Goal: Task Accomplishment & Management: Manage account settings

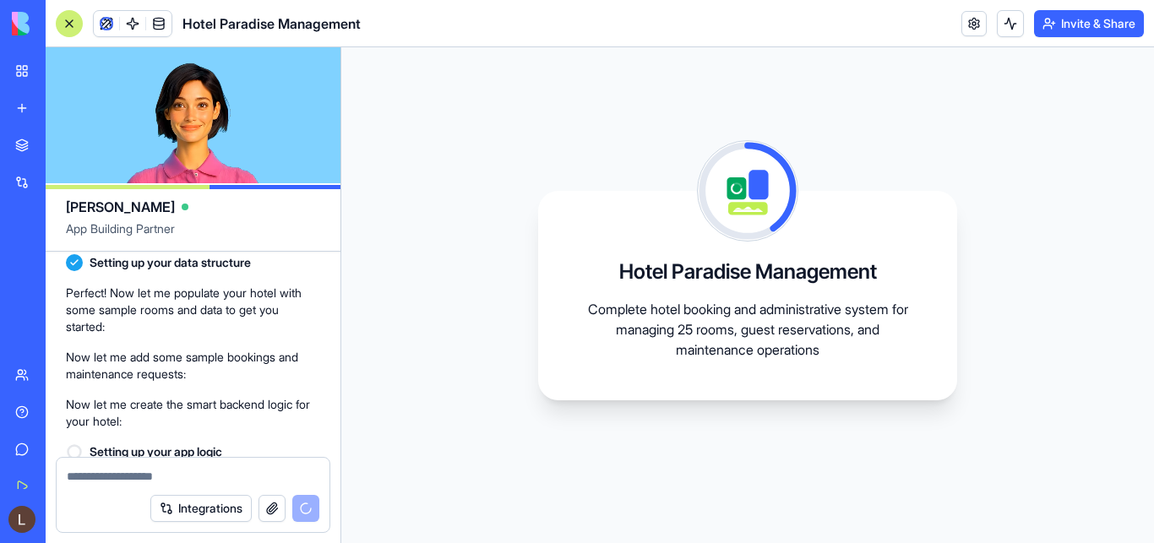
scroll to position [575, 0]
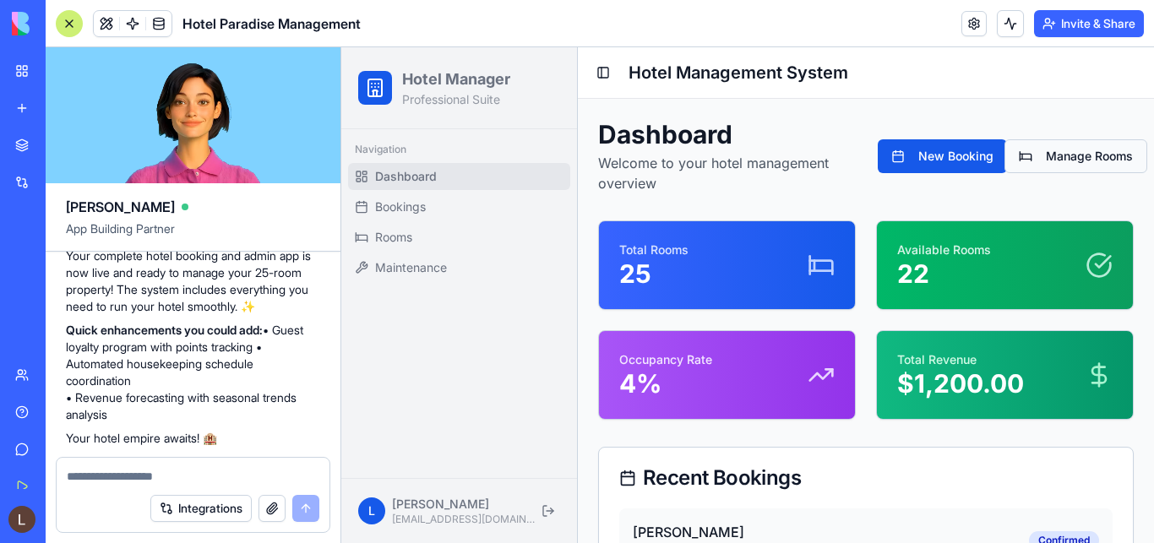
click at [1057, 155] on button "Manage Rooms" at bounding box center [1075, 156] width 143 height 34
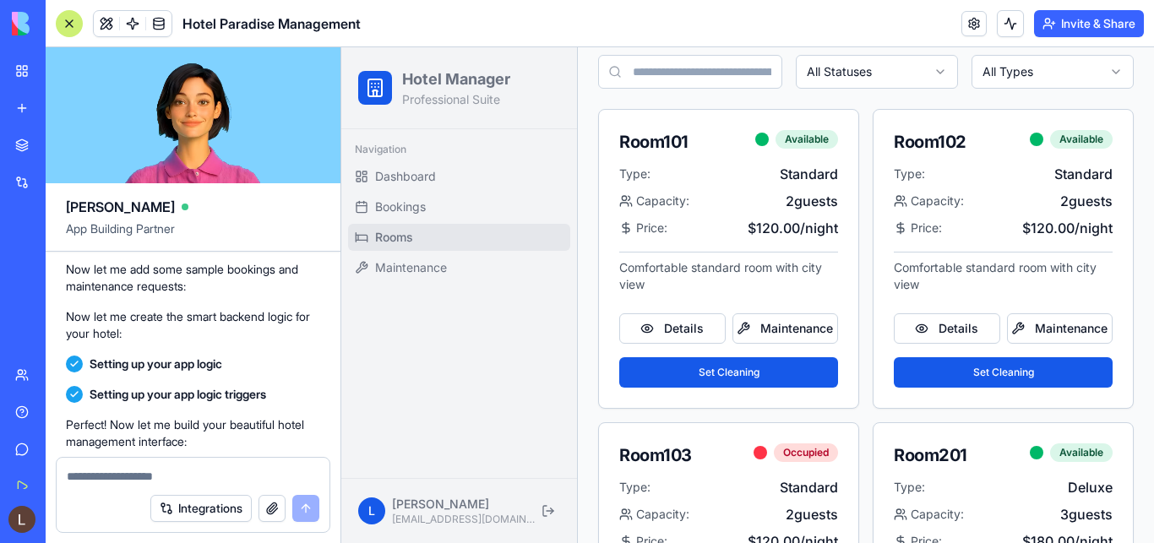
scroll to position [345, 0]
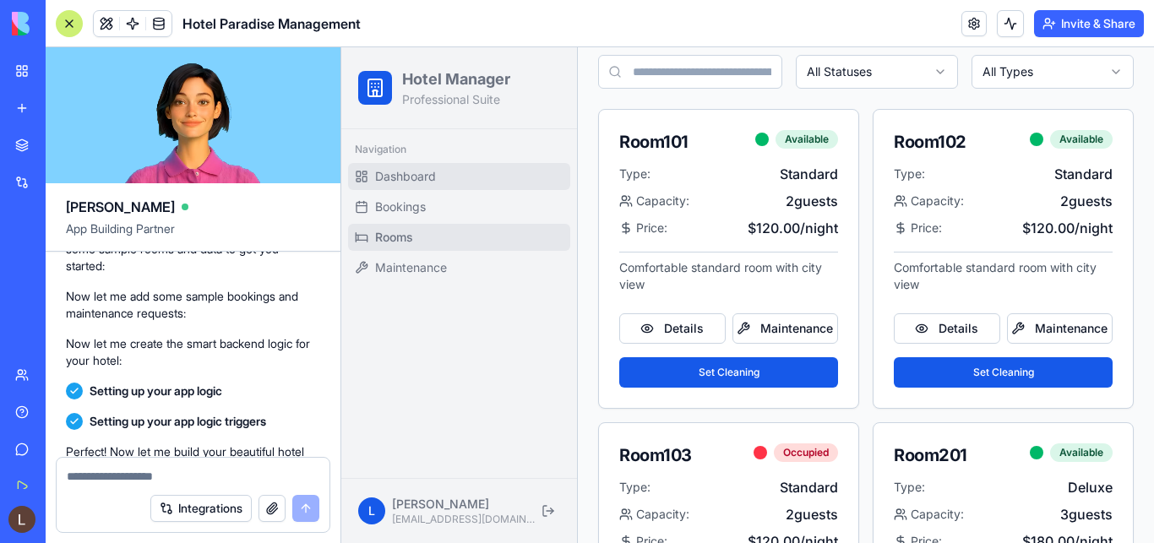
click at [412, 182] on span "Dashboard" at bounding box center [405, 176] width 61 height 17
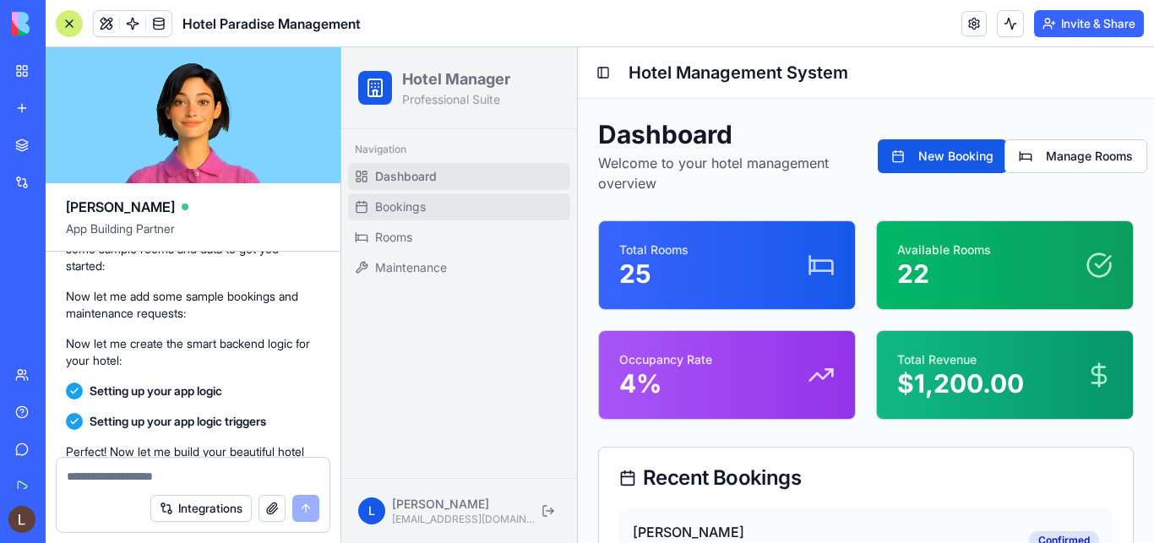
click at [401, 210] on span "Bookings" at bounding box center [400, 206] width 51 height 17
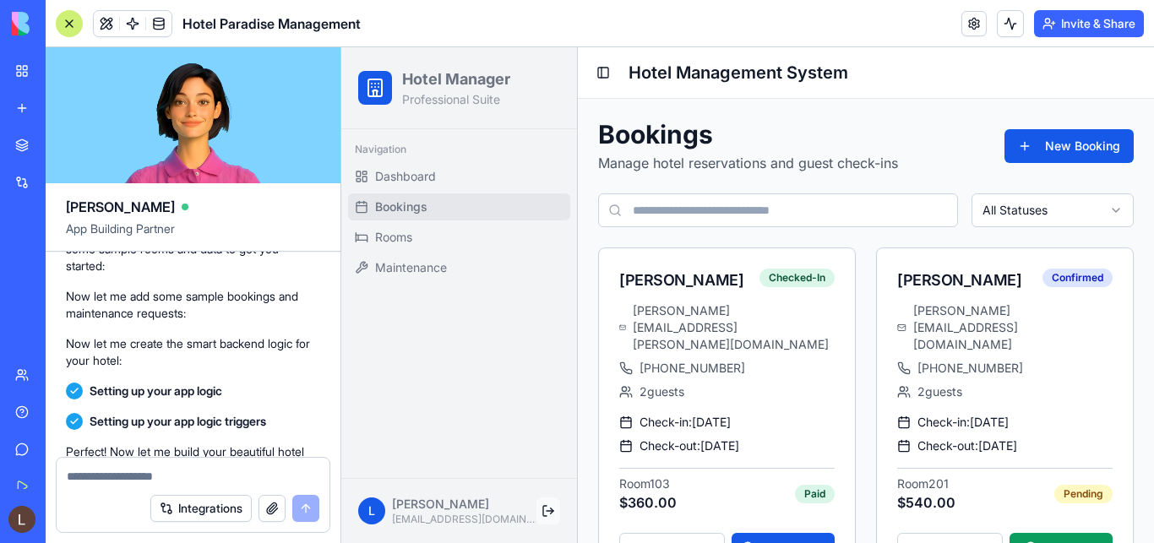
click at [546, 507] on button at bounding box center [548, 510] width 24 height 27
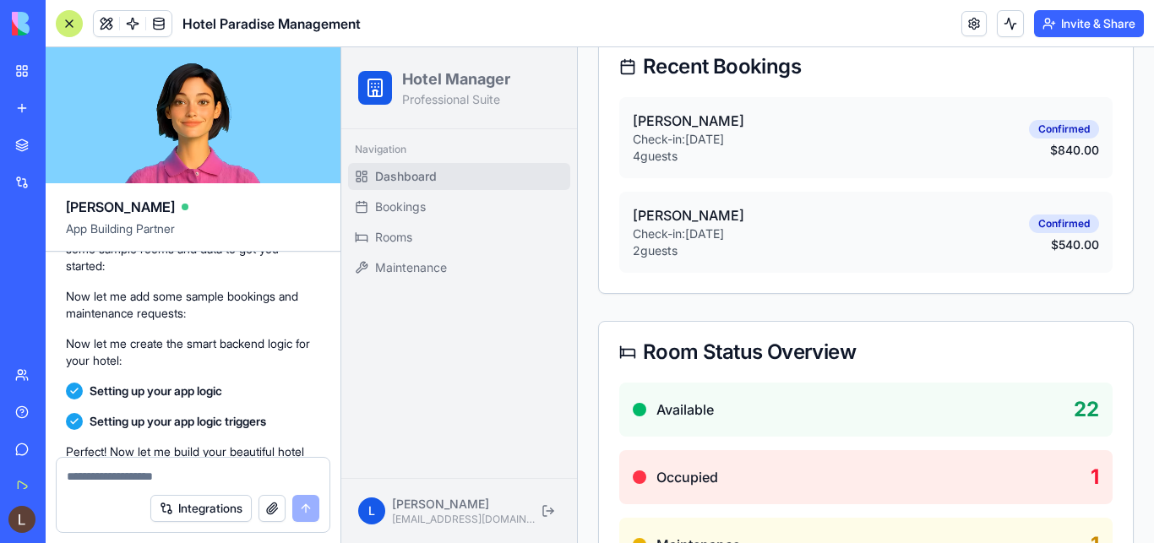
scroll to position [204, 0]
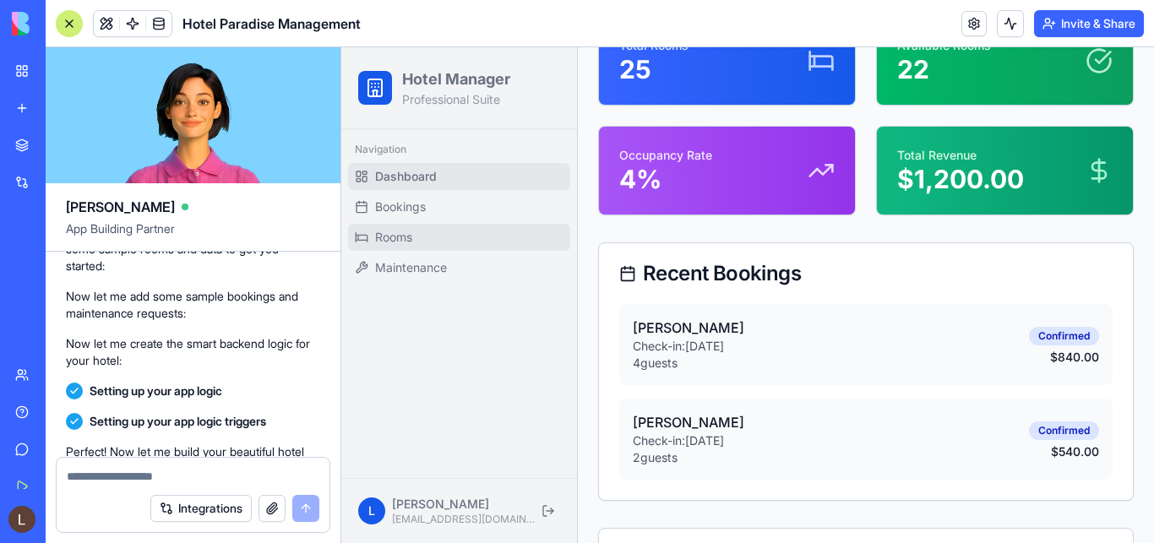
click at [402, 238] on span "Rooms" at bounding box center [393, 237] width 37 height 17
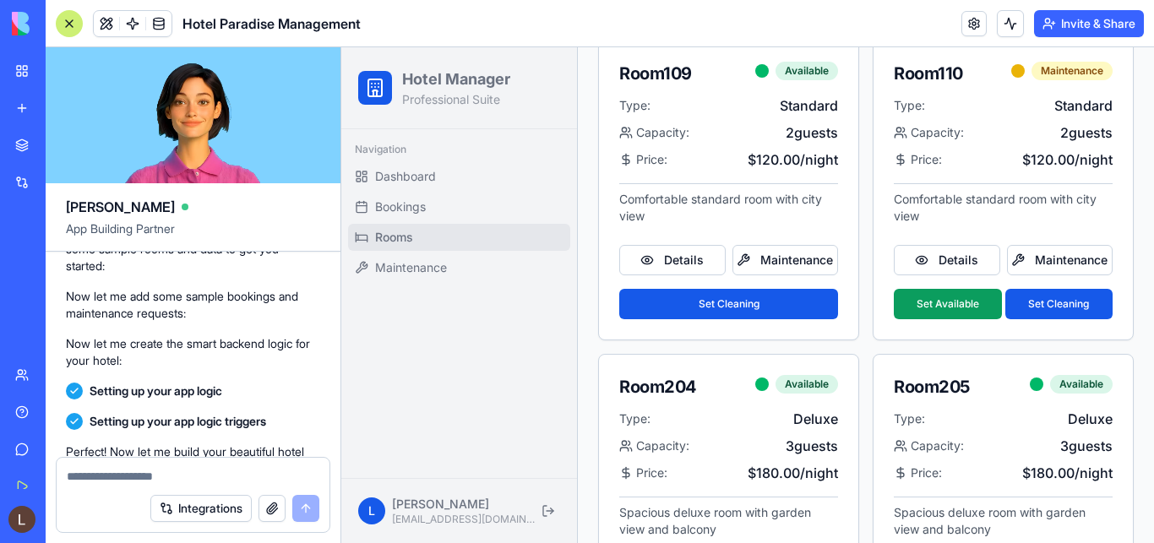
scroll to position [2531, 0]
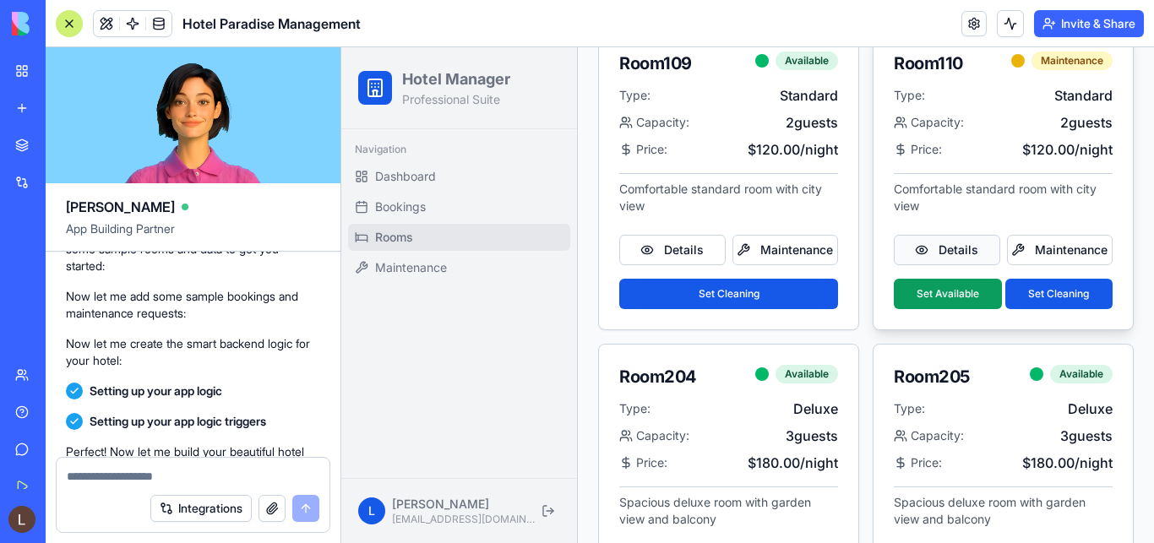
click at [918, 265] on button "Details" at bounding box center [947, 250] width 106 height 30
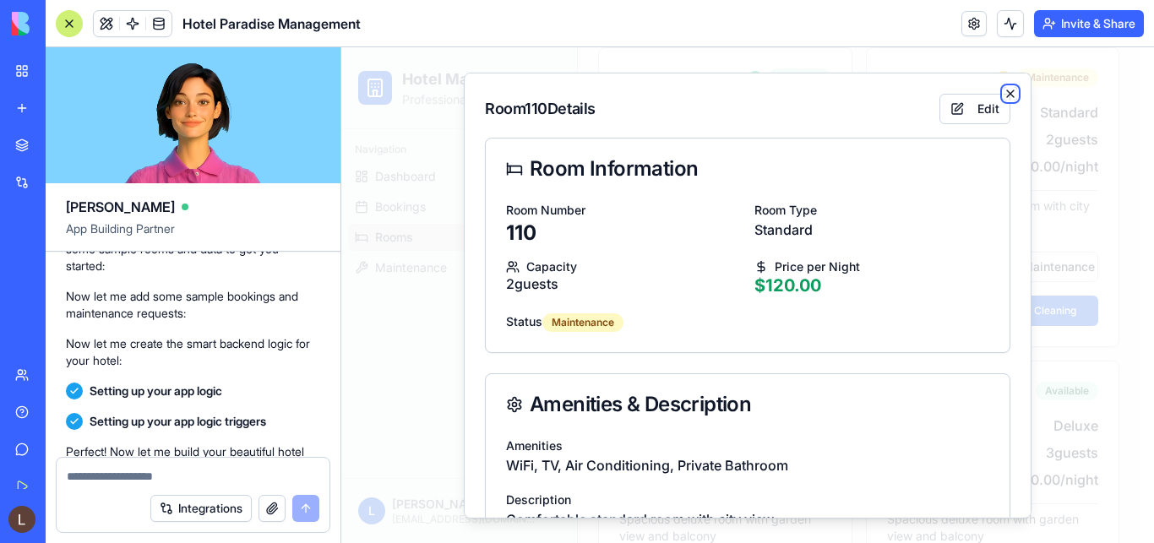
click at [1003, 92] on icon "button" at bounding box center [1010, 93] width 14 height 14
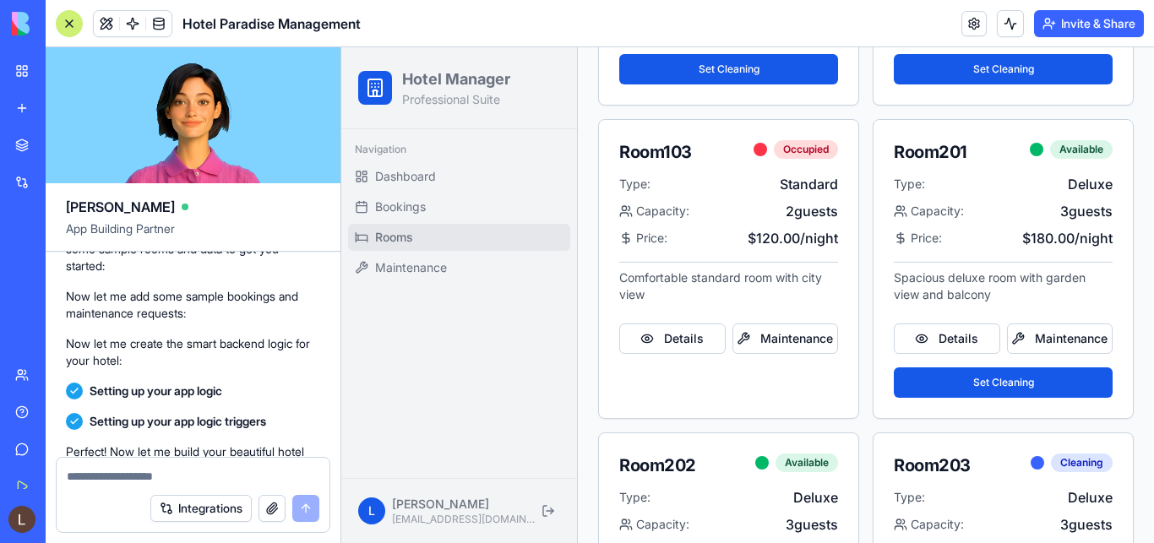
scroll to position [131, 0]
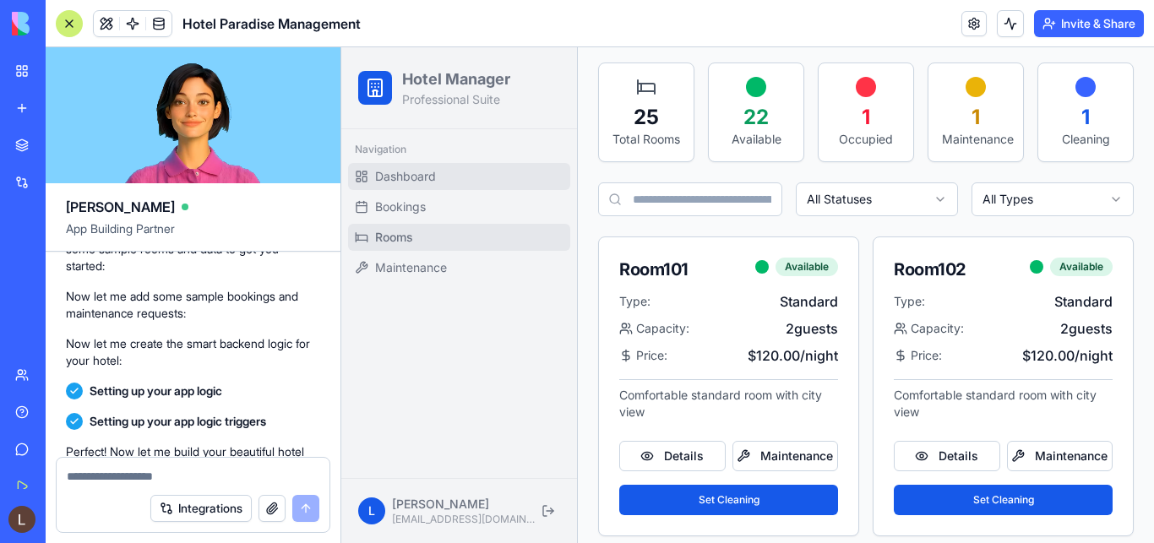
click at [415, 186] on link "Dashboard" at bounding box center [459, 176] width 222 height 27
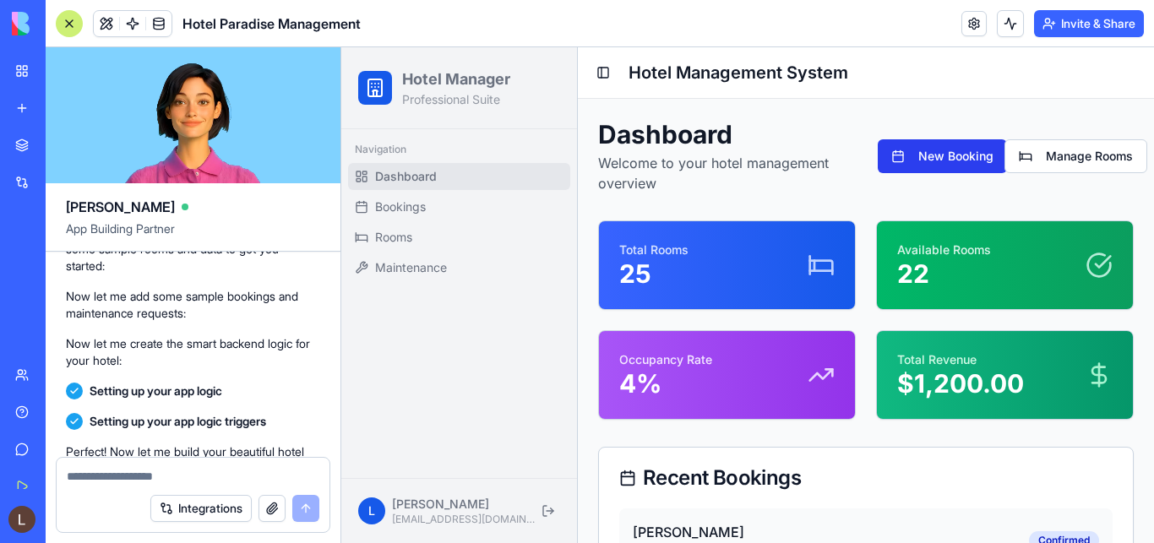
click at [930, 160] on button "New Booking" at bounding box center [942, 156] width 129 height 34
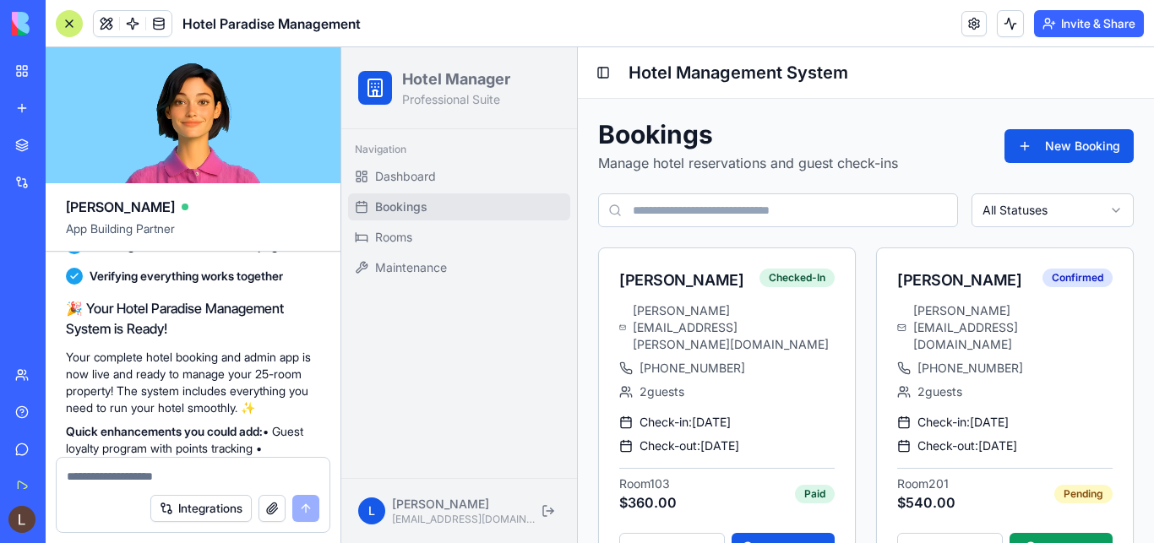
scroll to position [852, 0]
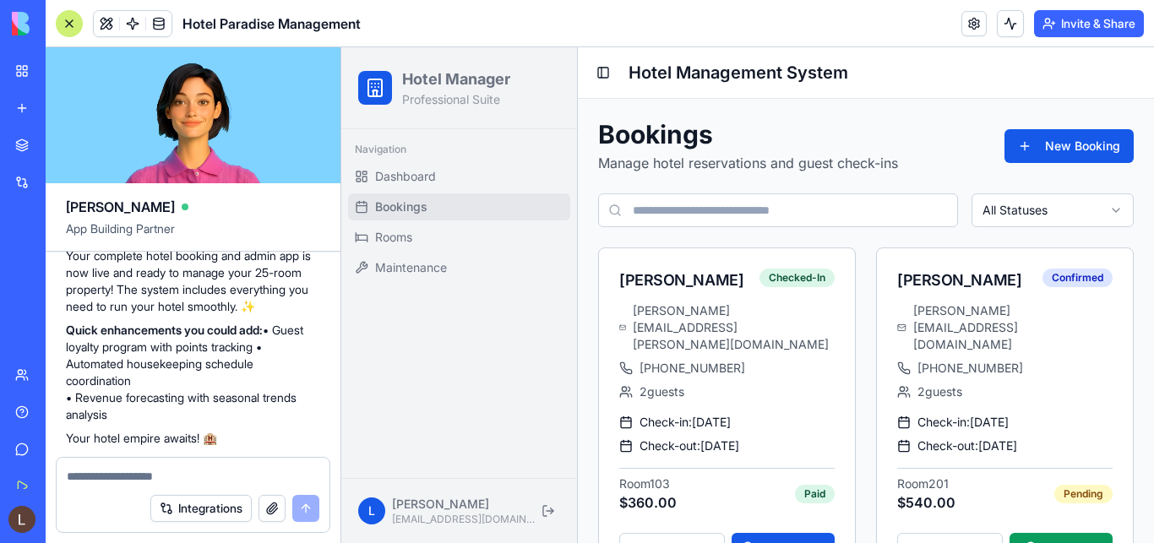
click at [174, 508] on button "Integrations" at bounding box center [200, 508] width 101 height 27
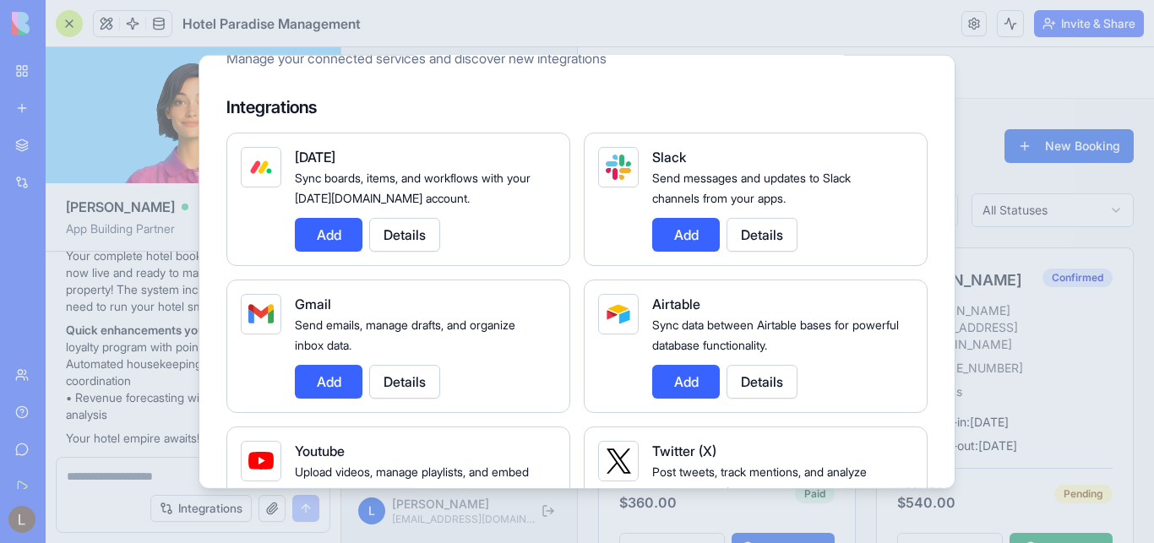
scroll to position [101, 0]
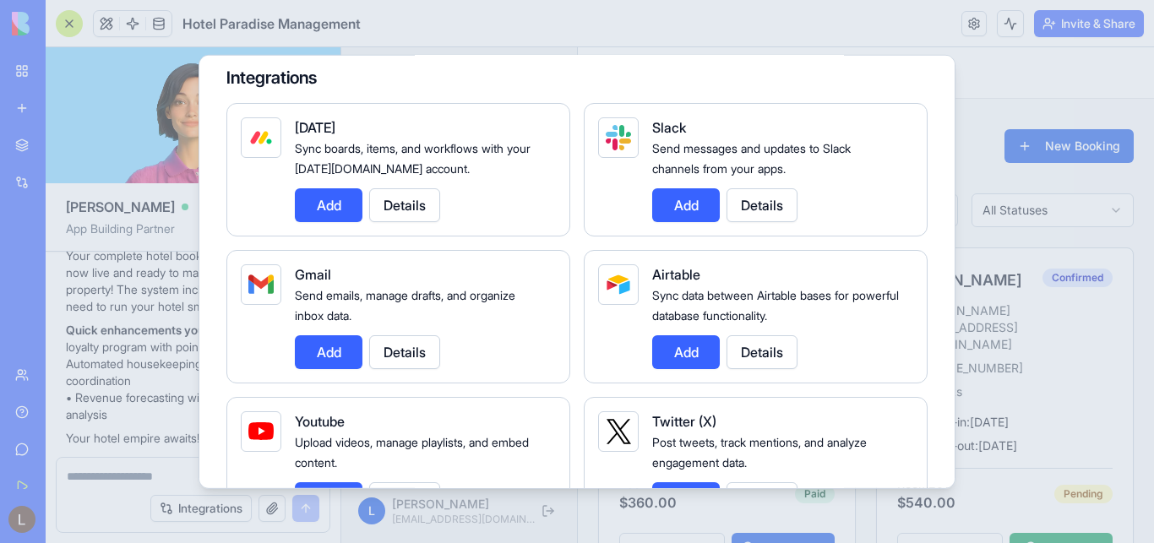
click at [337, 360] on button "Add" at bounding box center [329, 351] width 68 height 34
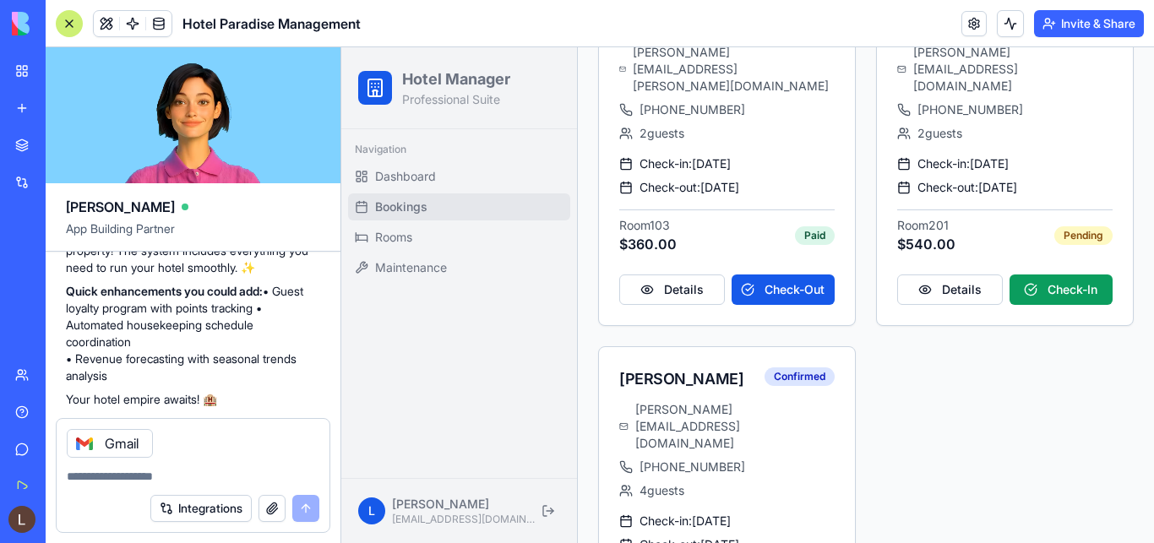
scroll to position [351, 0]
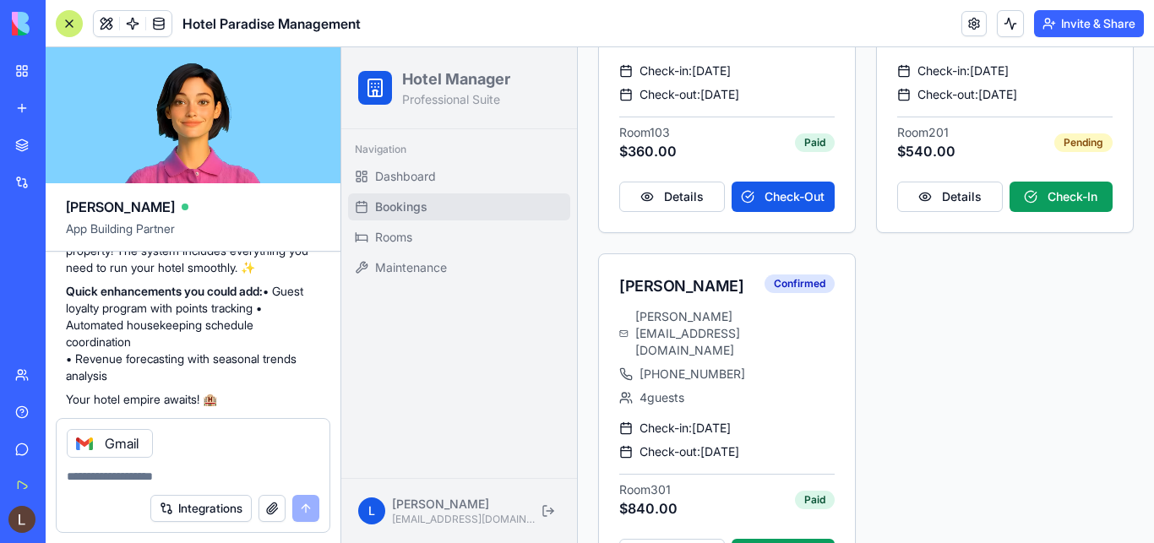
click at [269, 508] on button "button" at bounding box center [271, 508] width 27 height 27
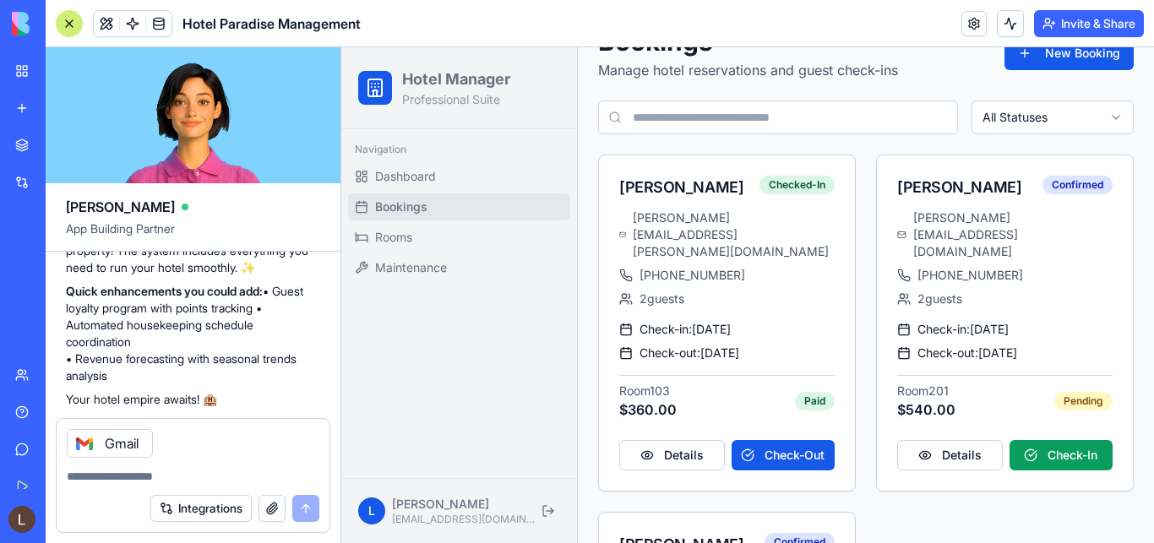
scroll to position [0, 0]
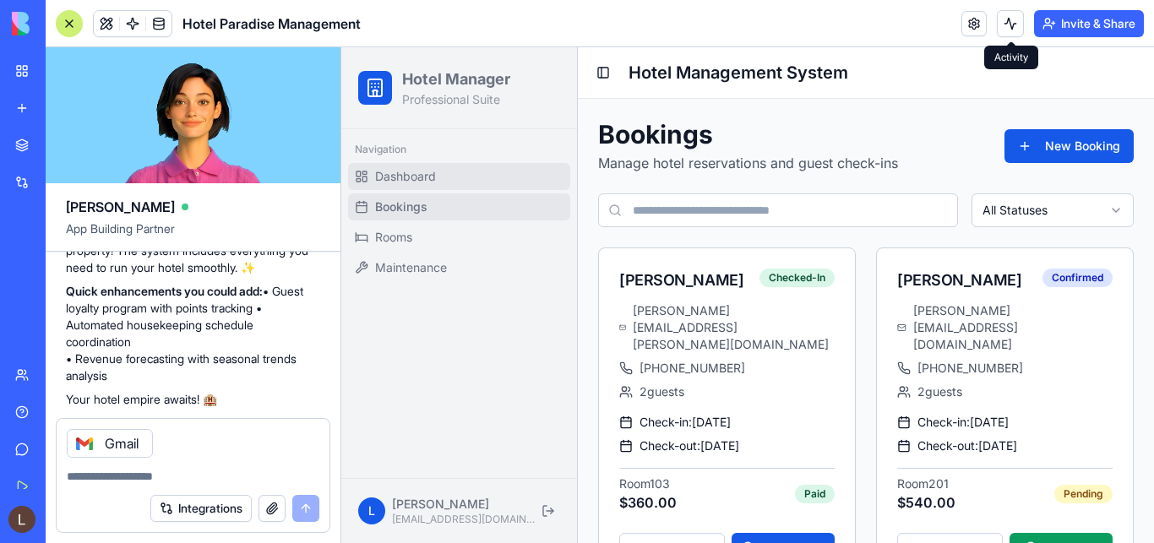
click at [408, 179] on span "Dashboard" at bounding box center [405, 176] width 61 height 17
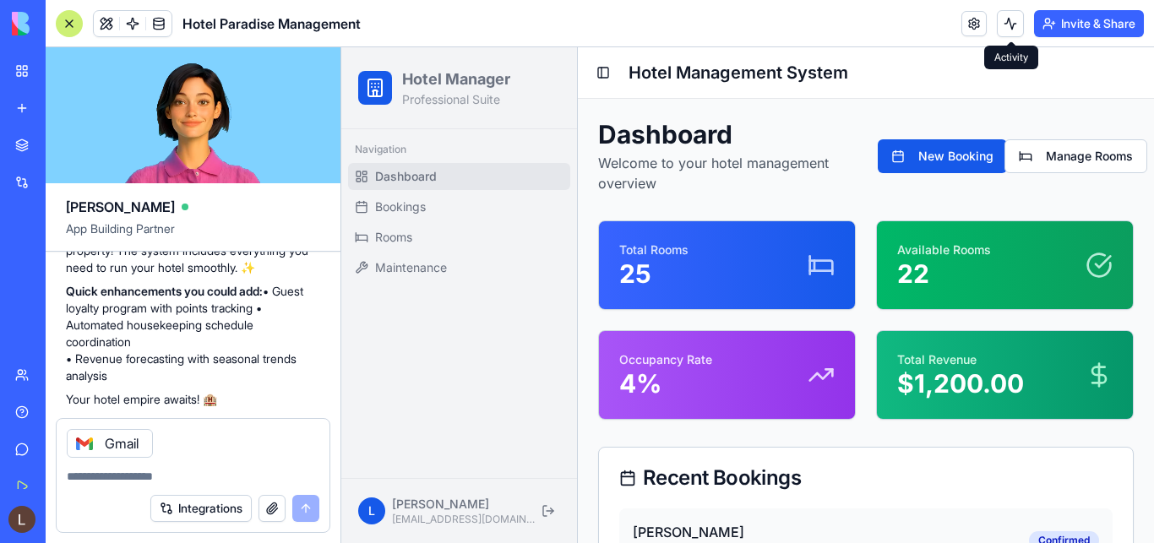
click at [951, 269] on p "22" at bounding box center [944, 273] width 94 height 30
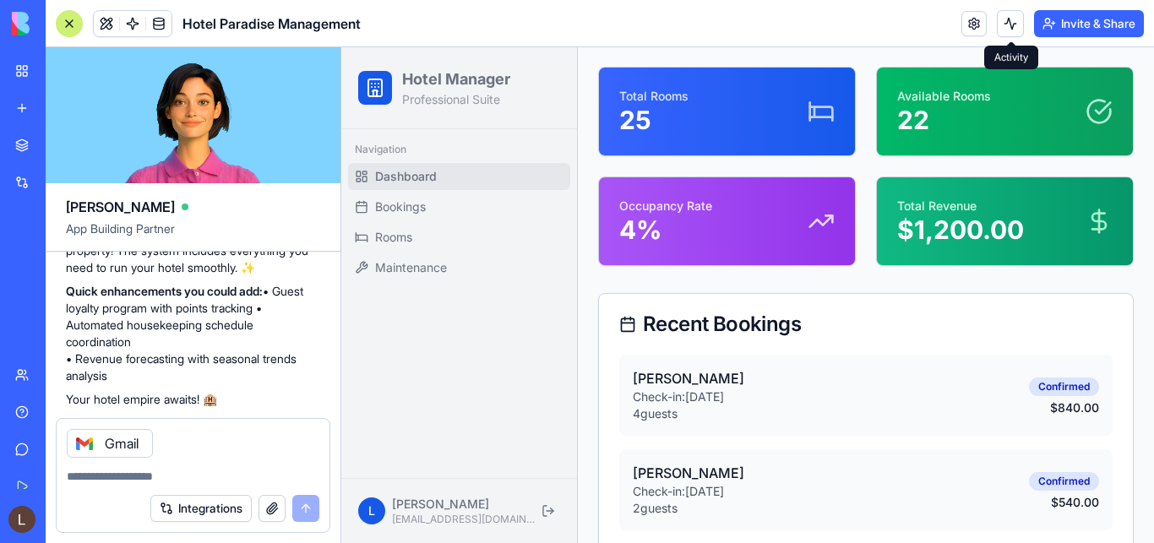
scroll to position [172, 0]
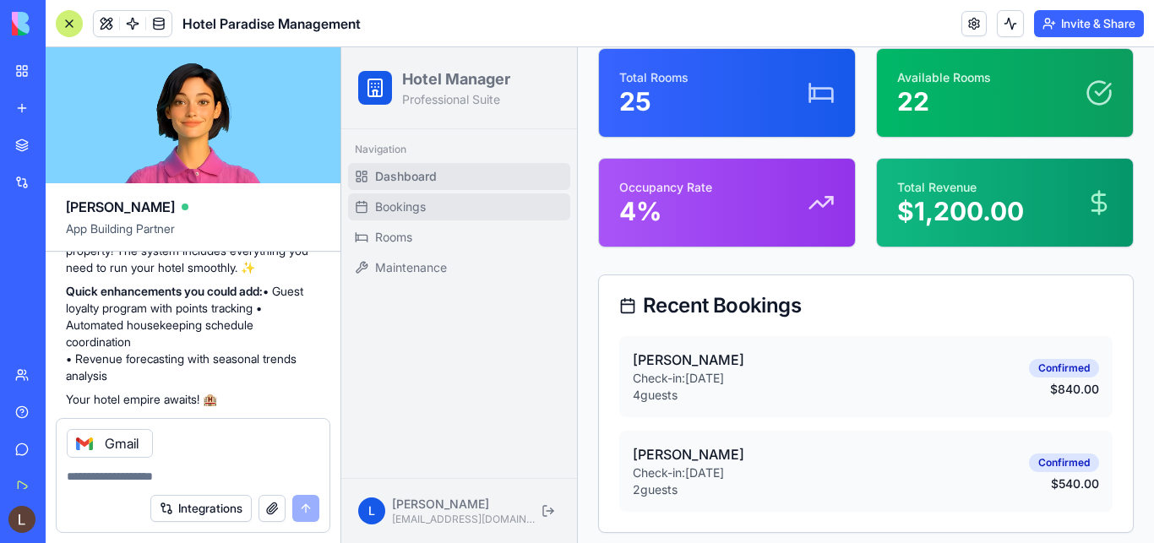
click at [389, 212] on span "Bookings" at bounding box center [400, 206] width 51 height 17
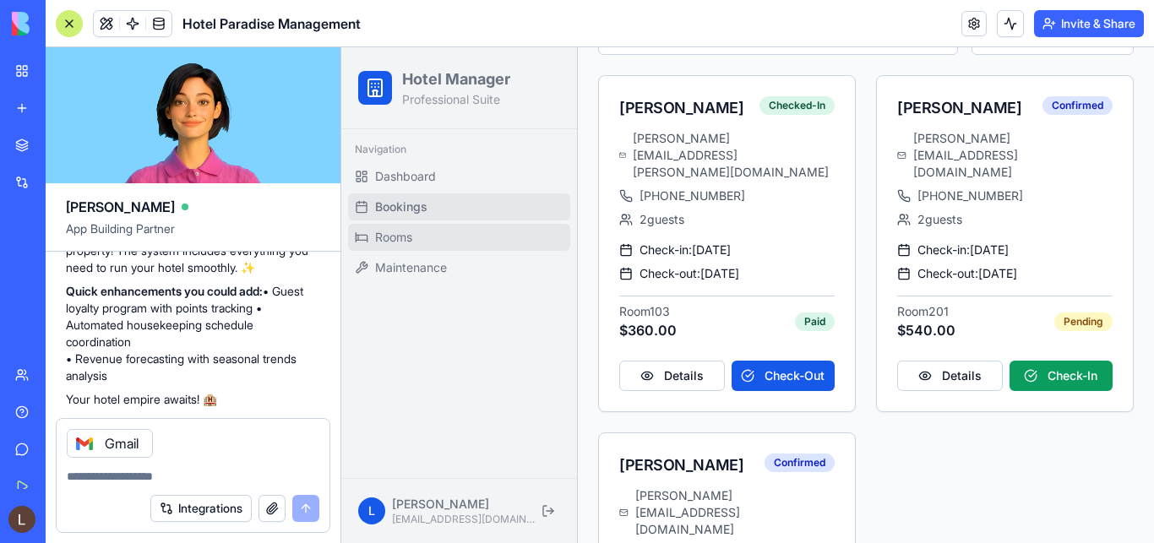
click at [417, 237] on link "Rooms" at bounding box center [459, 237] width 222 height 27
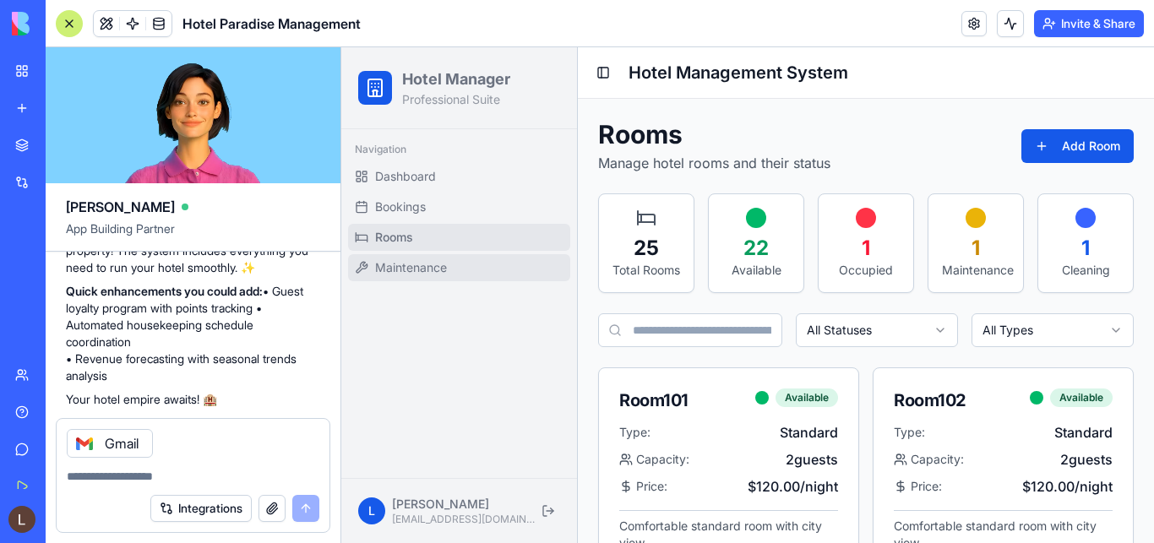
click at [412, 268] on span "Maintenance" at bounding box center [411, 267] width 72 height 17
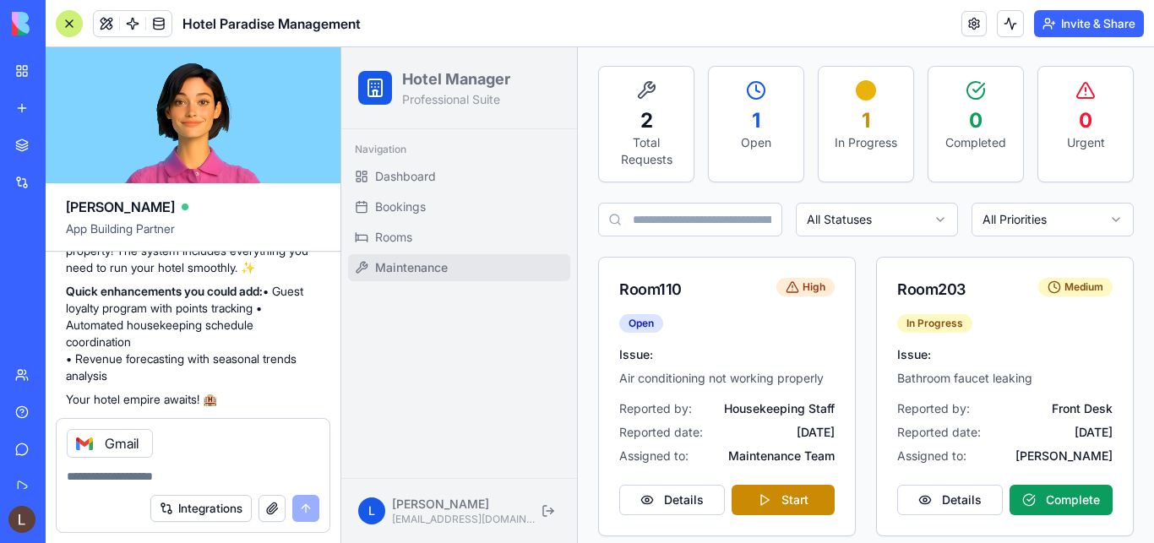
scroll to position [141, 0]
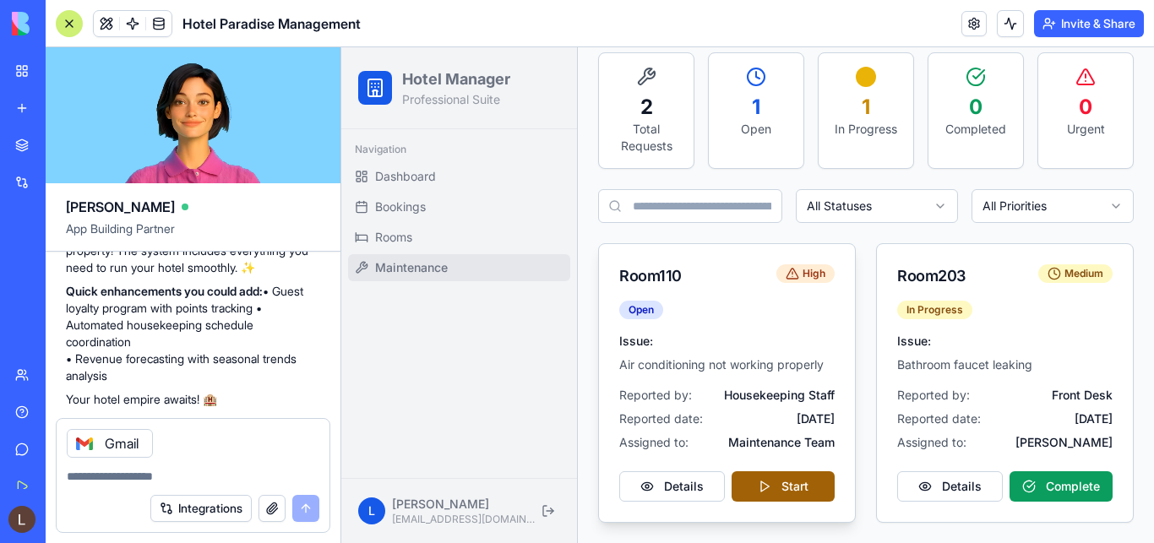
click at [758, 487] on button "Start" at bounding box center [783, 486] width 104 height 30
click at [677, 487] on button "Details" at bounding box center [672, 486] width 106 height 30
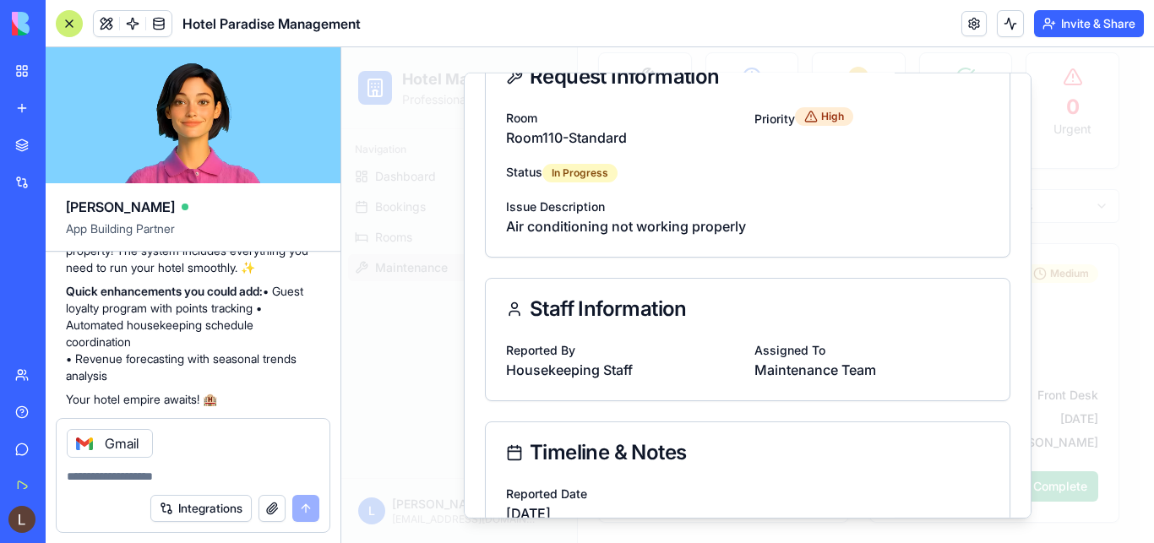
scroll to position [0, 0]
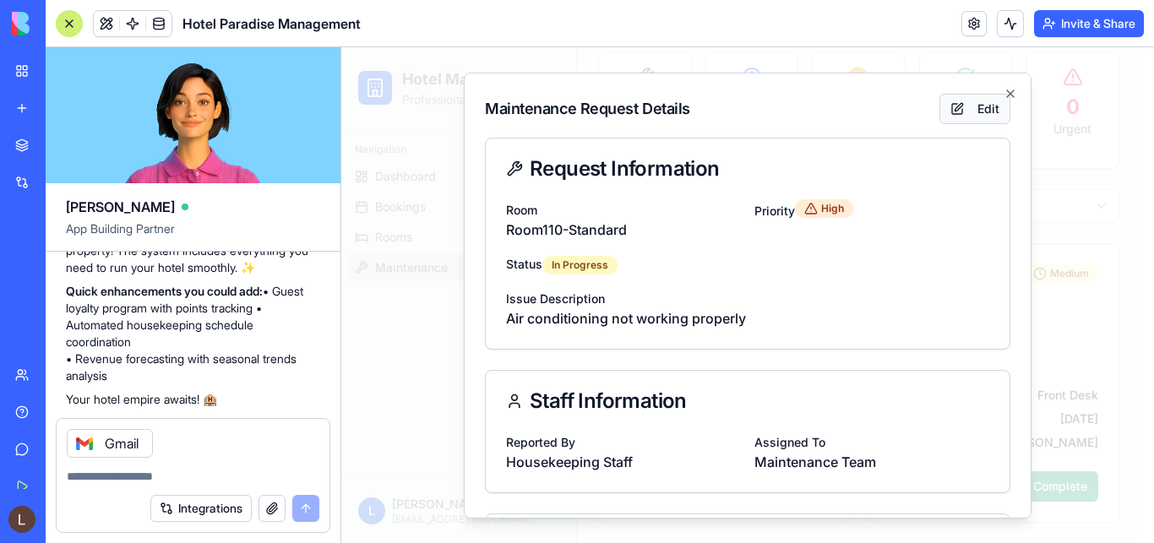
click at [961, 112] on button "Edit" at bounding box center [974, 108] width 71 height 30
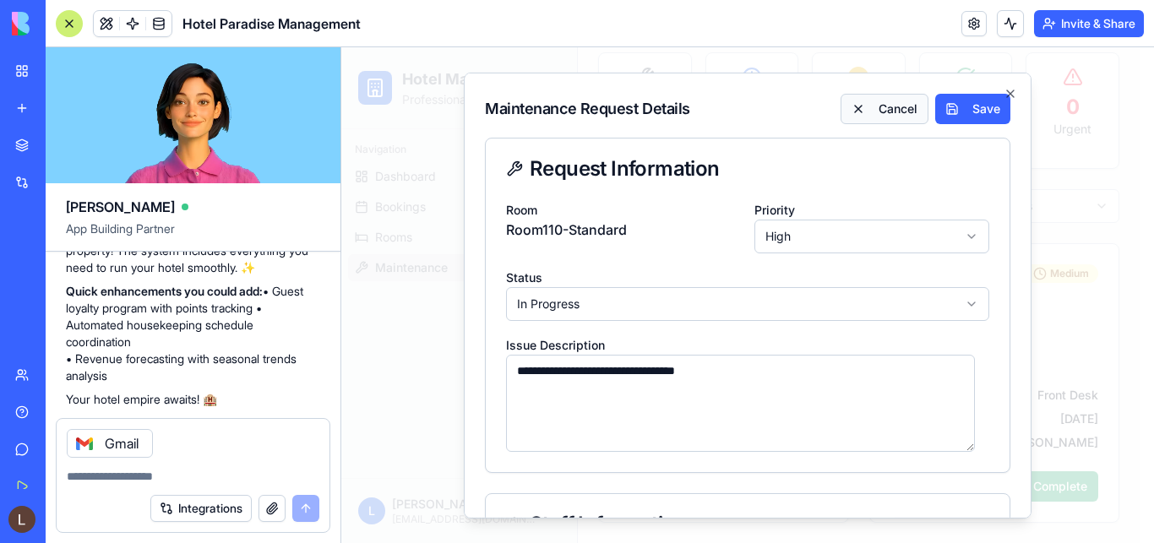
click at [879, 114] on button "Cancel" at bounding box center [884, 108] width 88 height 30
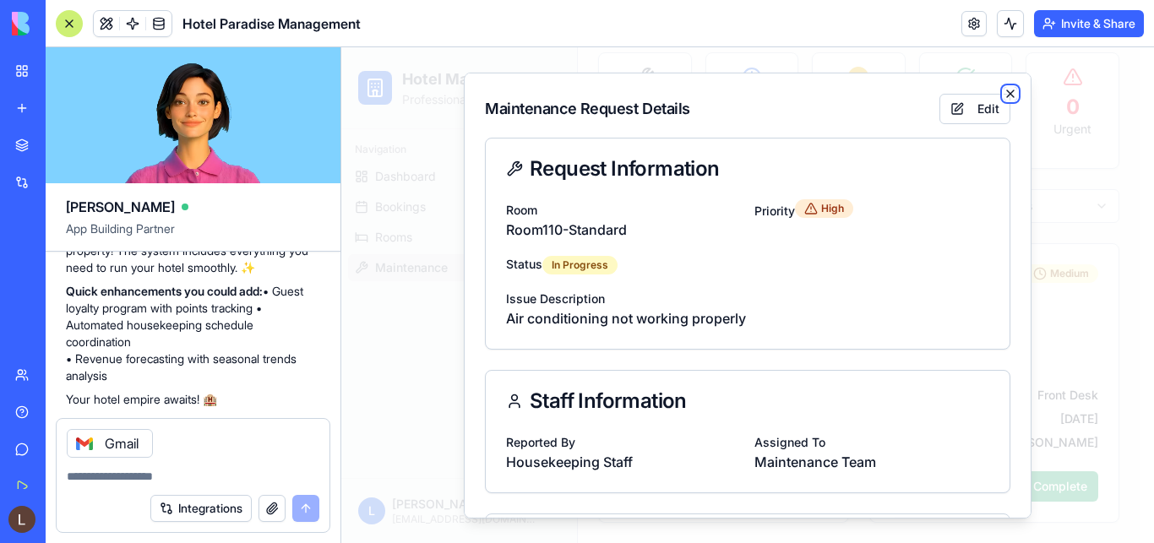
click at [1003, 96] on icon "button" at bounding box center [1010, 93] width 14 height 14
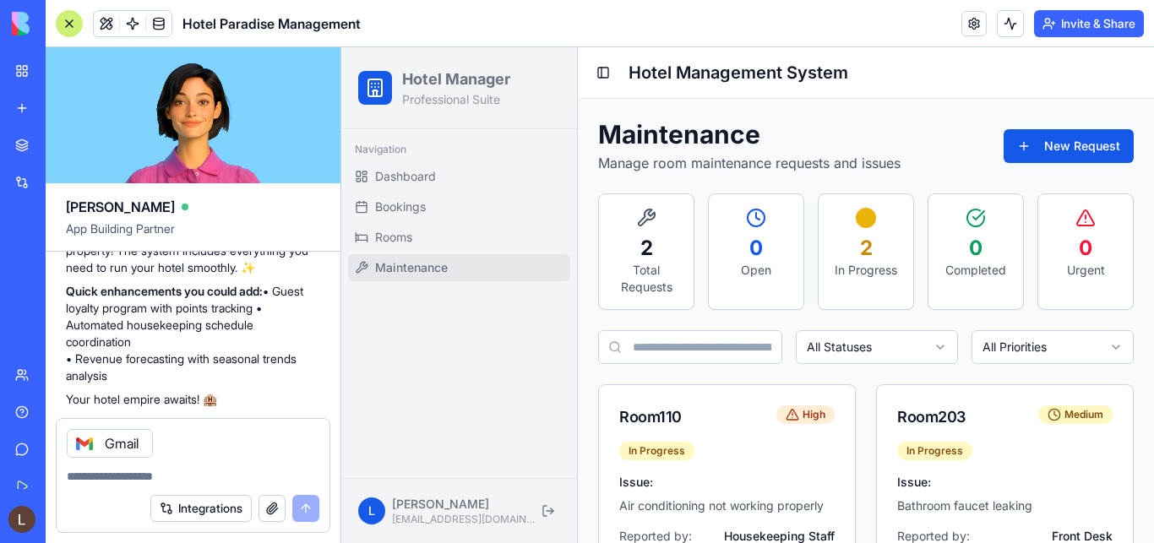
click at [1066, 256] on p "0" at bounding box center [1086, 248] width 68 height 27
click at [193, 508] on button "Integrations" at bounding box center [200, 508] width 101 height 27
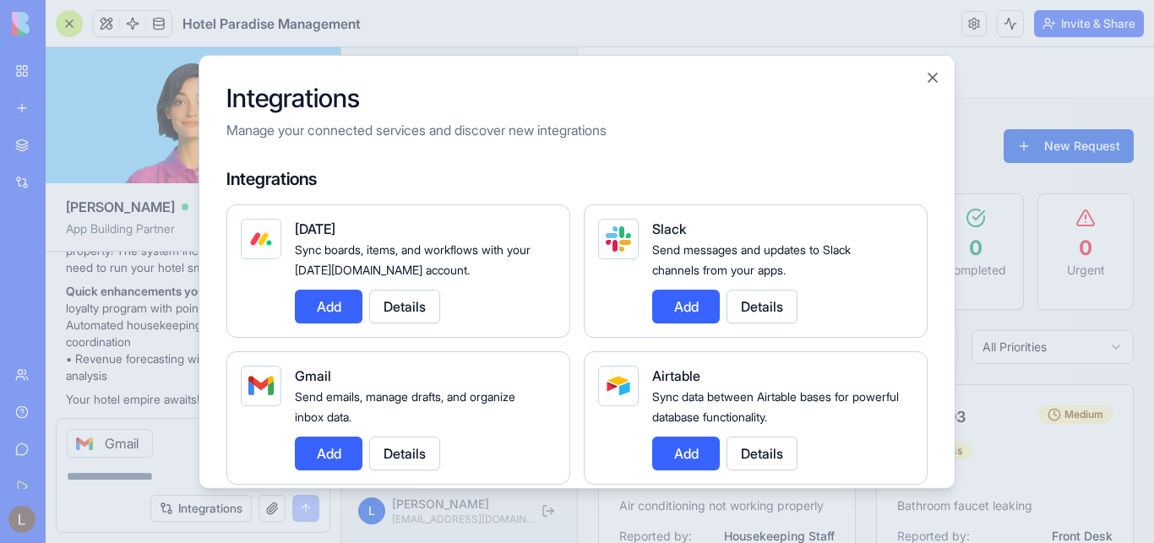
scroll to position [891, 0]
click at [939, 78] on button "Close" at bounding box center [932, 76] width 17 height 17
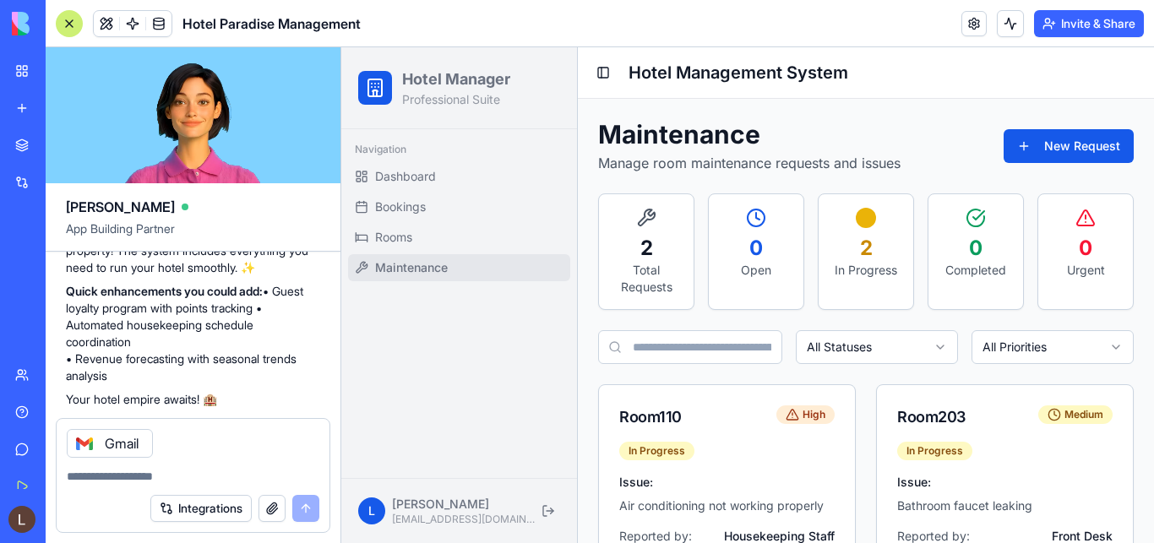
click at [212, 418] on form "Gmail Integrations" at bounding box center [193, 475] width 275 height 115
click at [164, 468] on textarea at bounding box center [193, 476] width 253 height 17
type textarea "**********"
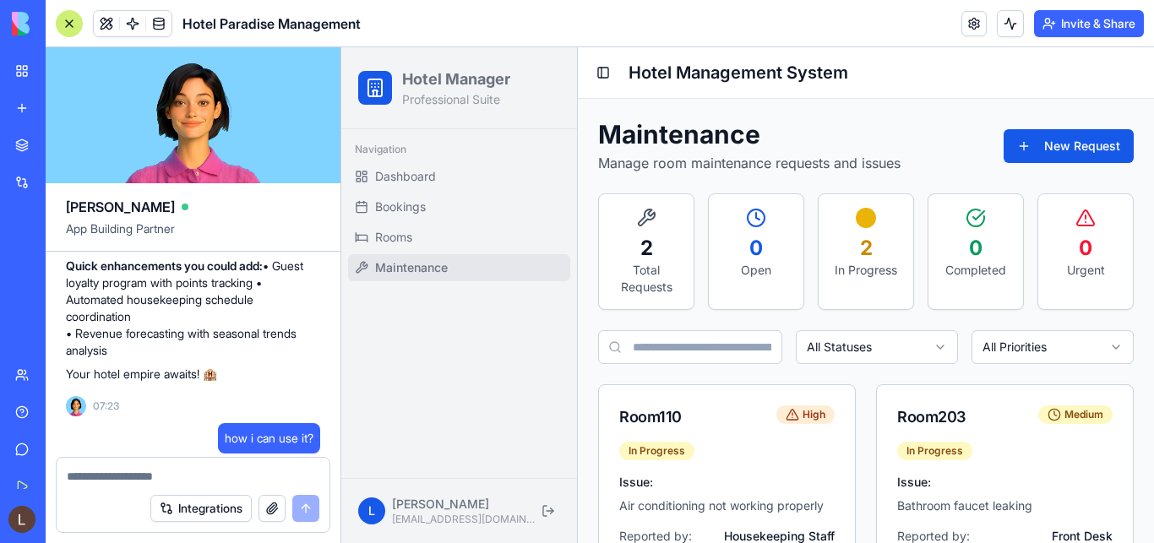
scroll to position [1705, 0]
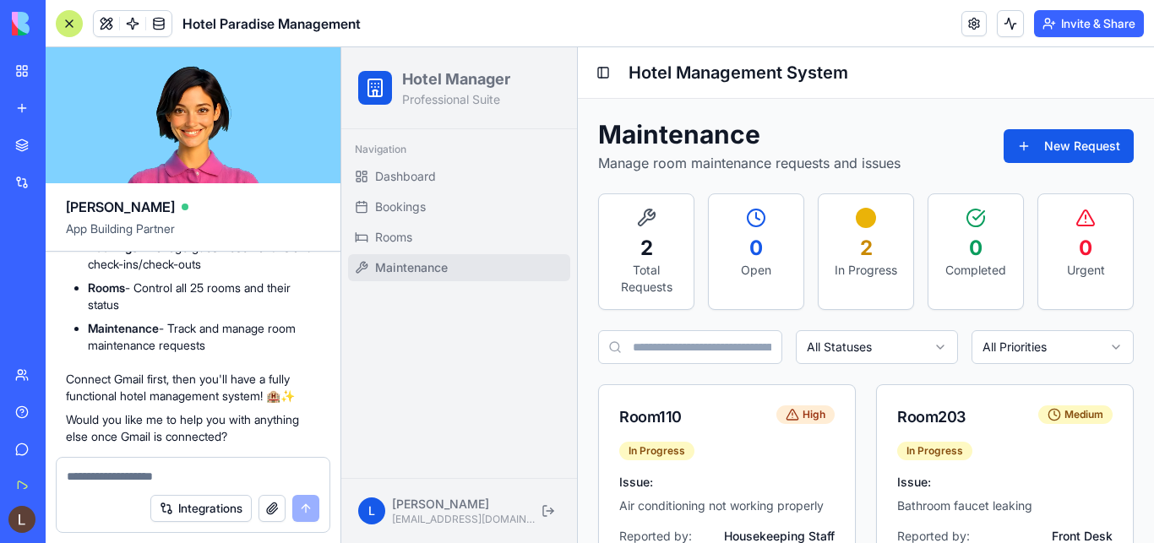
click at [373, 517] on span "L" at bounding box center [371, 511] width 7 height 17
click at [1079, 23] on button "Invite & Share" at bounding box center [1089, 23] width 110 height 27
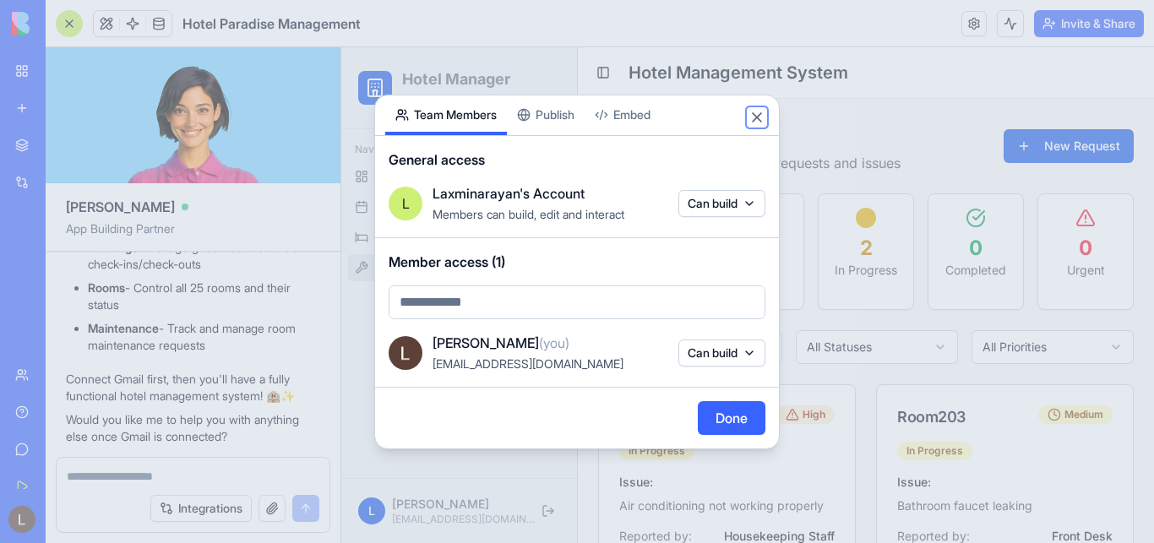
click at [756, 113] on button "Close" at bounding box center [756, 117] width 17 height 17
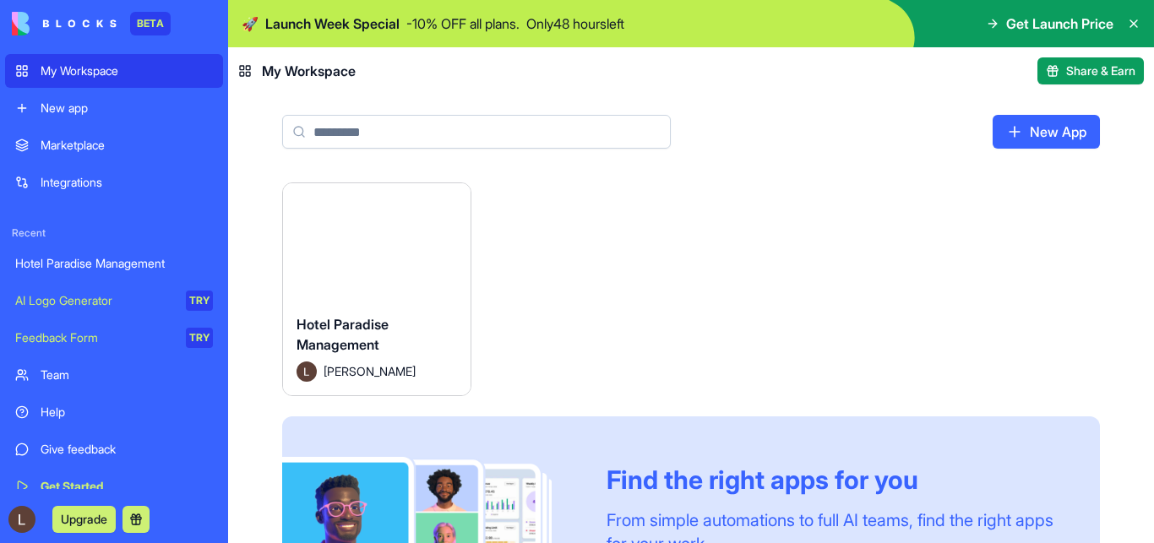
click at [379, 242] on button "Launch" at bounding box center [376, 242] width 127 height 34
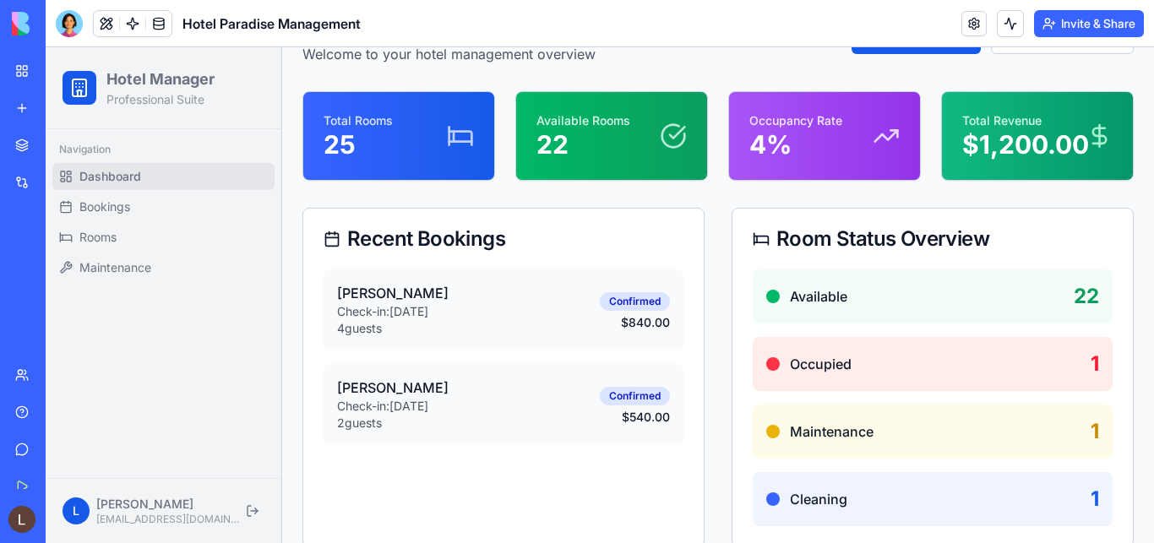
scroll to position [133, 0]
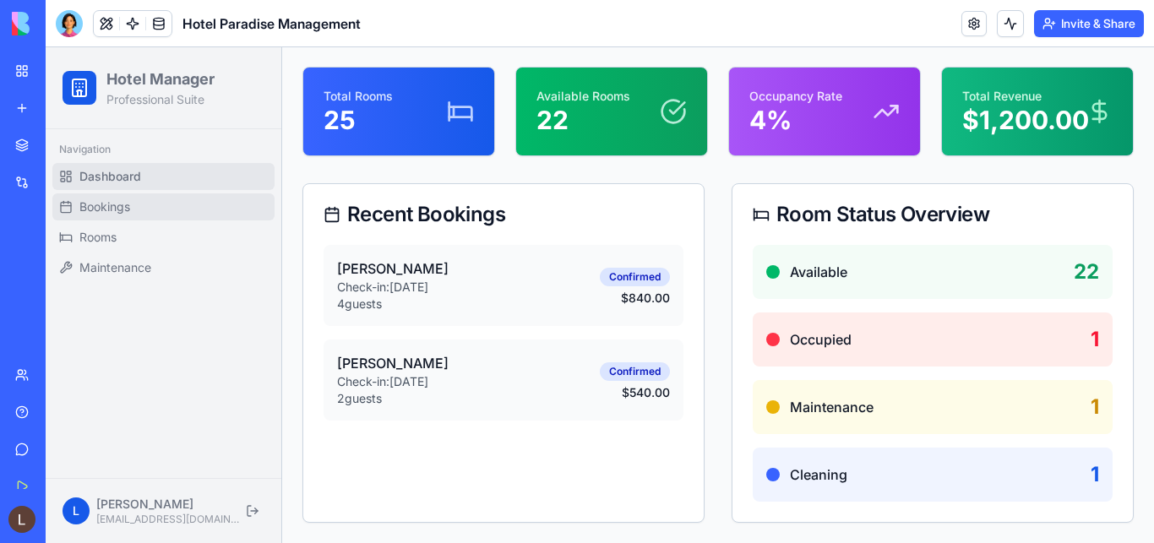
click at [125, 215] on span "Bookings" at bounding box center [104, 206] width 51 height 17
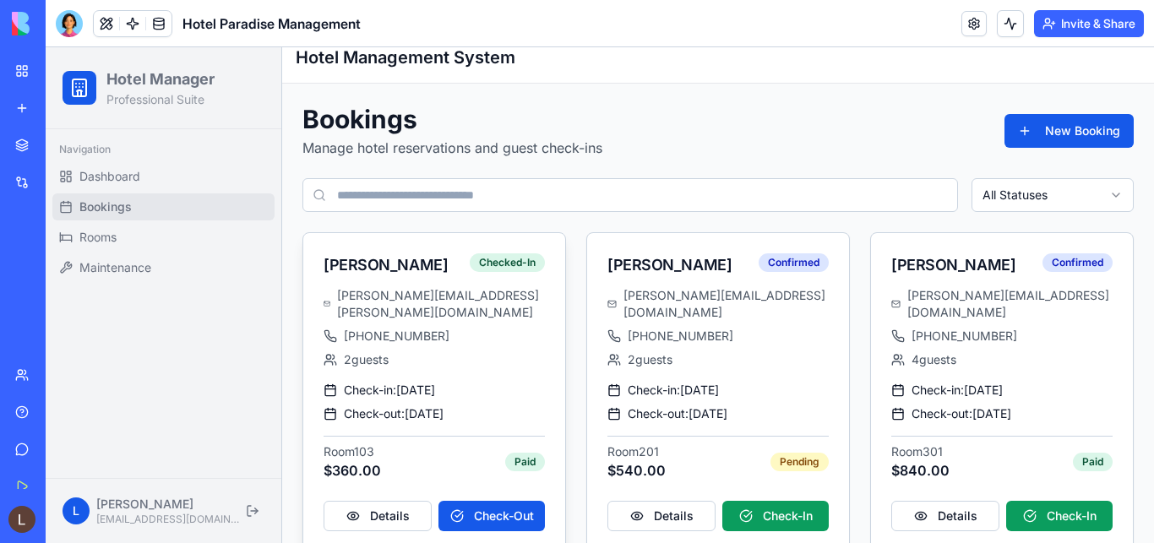
scroll to position [28, 0]
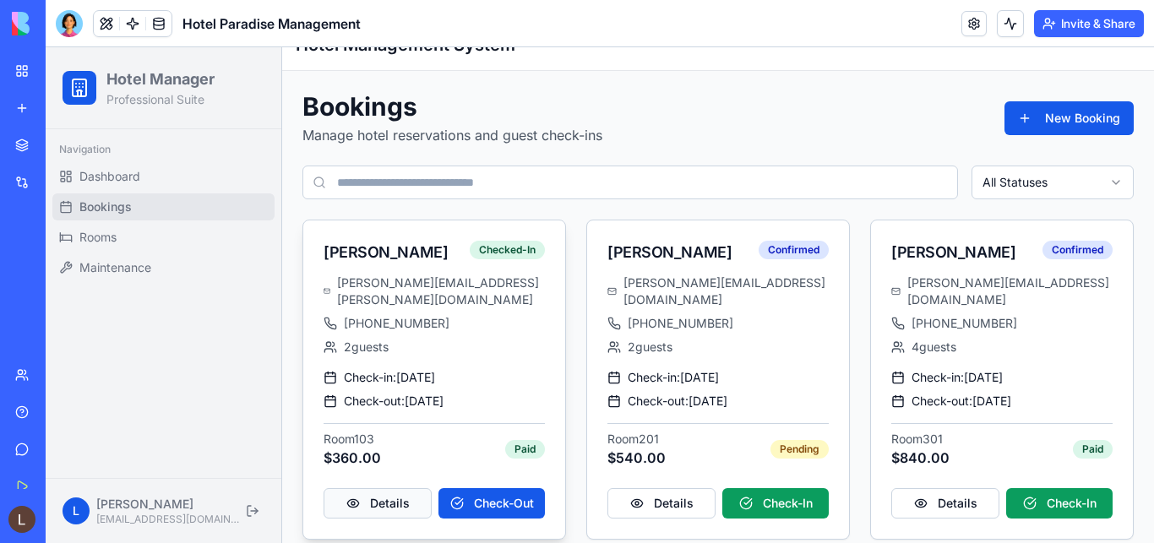
click at [399, 488] on button "Details" at bounding box center [377, 503] width 108 height 30
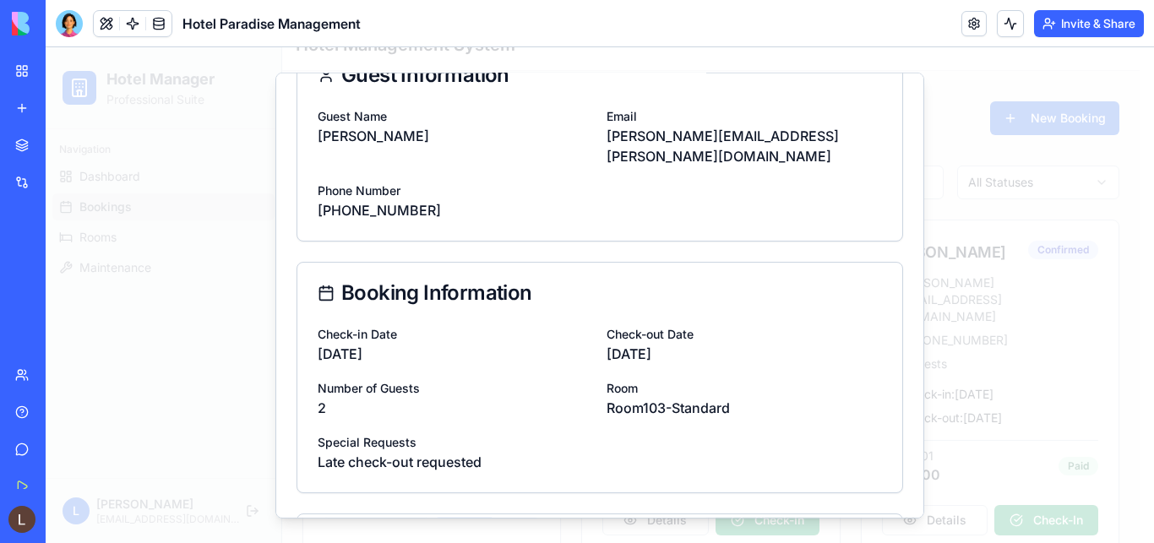
scroll to position [0, 0]
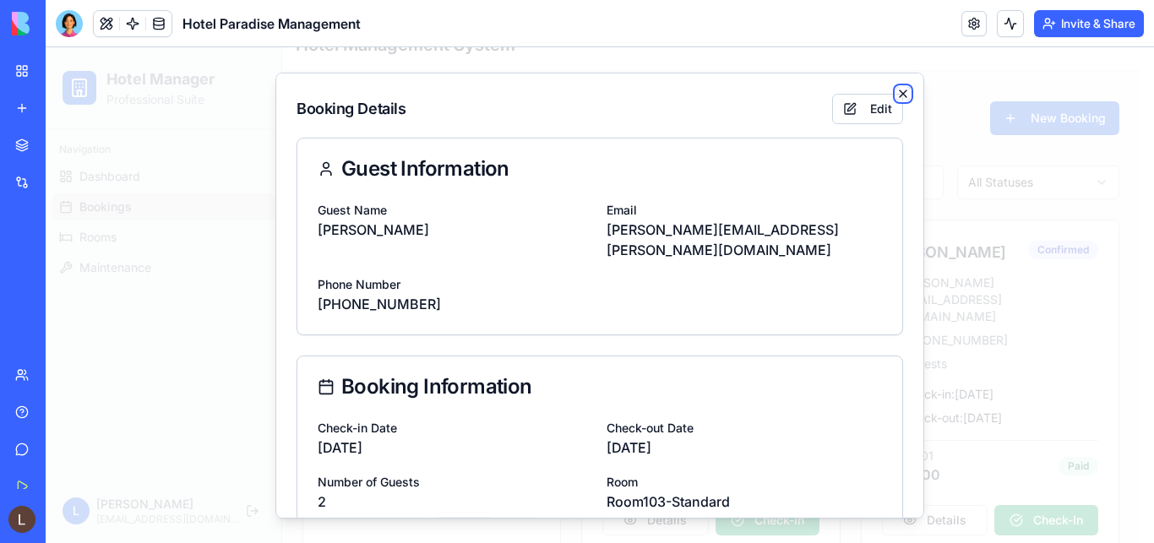
click at [896, 95] on icon "button" at bounding box center [903, 93] width 14 height 14
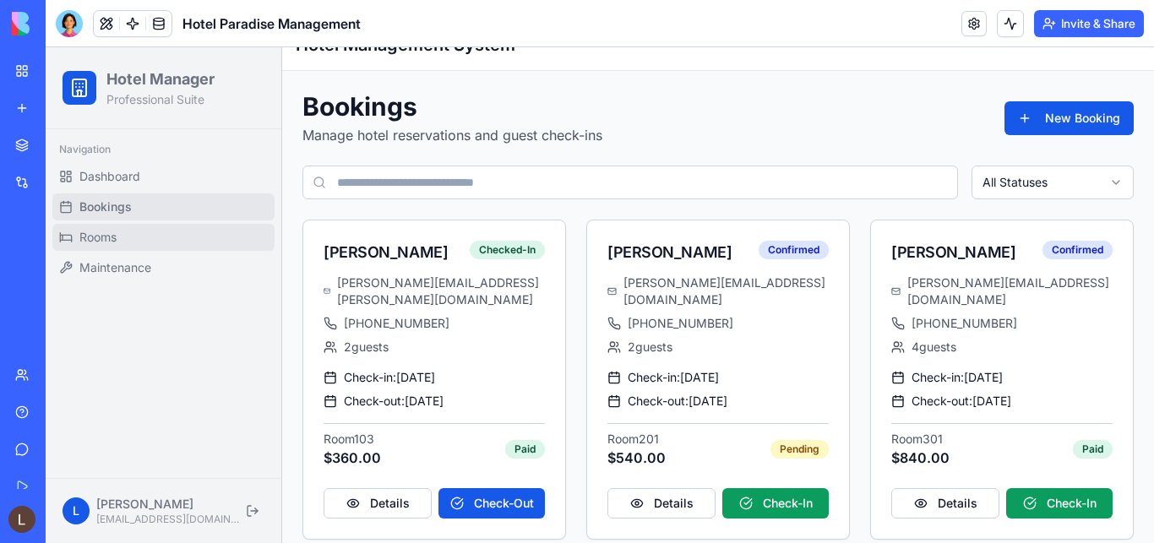
click at [125, 235] on link "Rooms" at bounding box center [163, 237] width 222 height 27
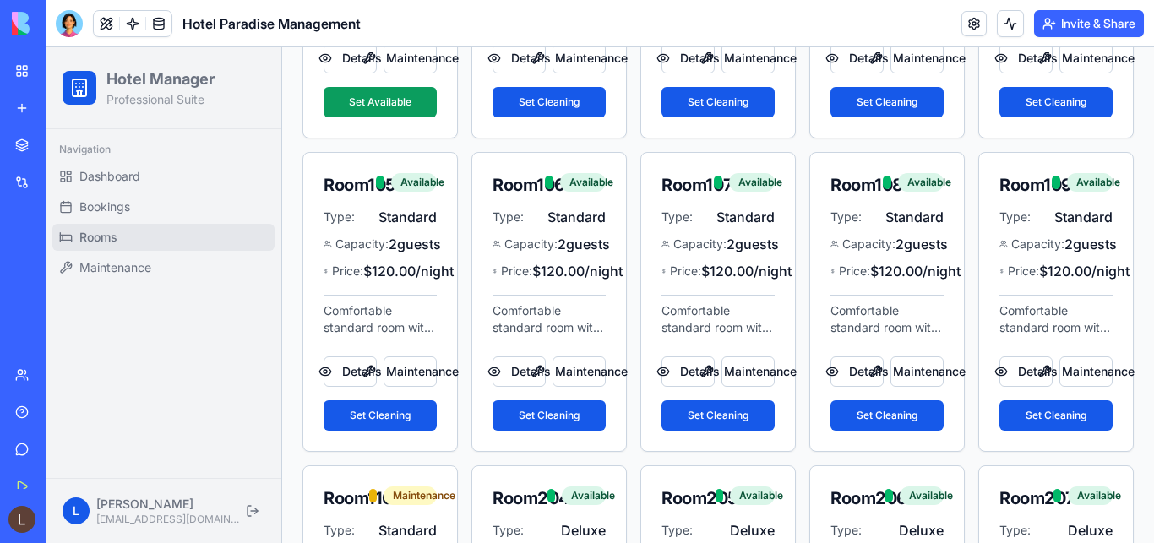
scroll to position [497, 0]
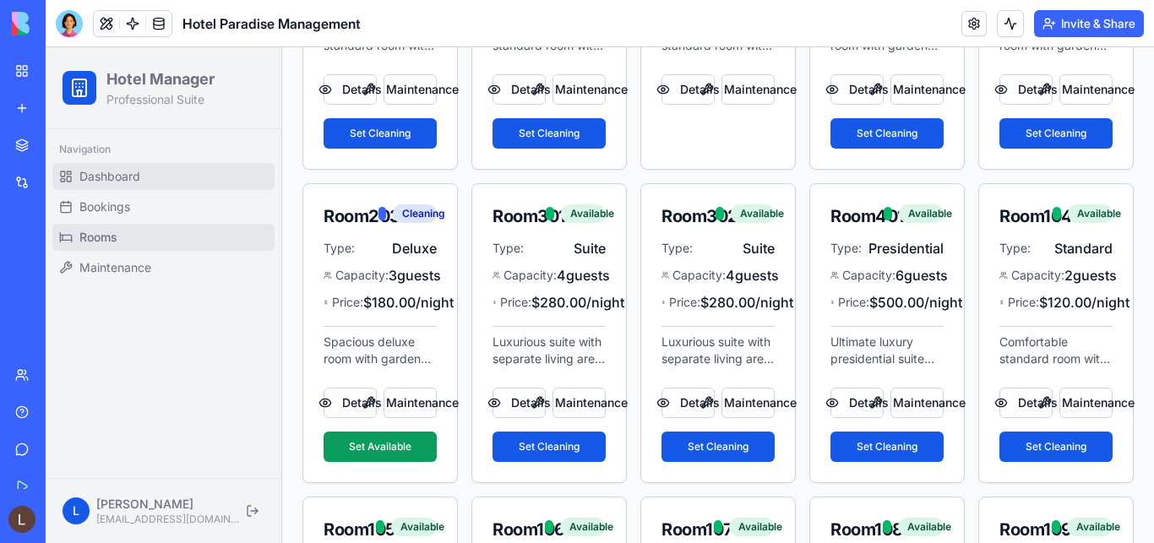
click at [130, 179] on span "Dashboard" at bounding box center [109, 176] width 61 height 17
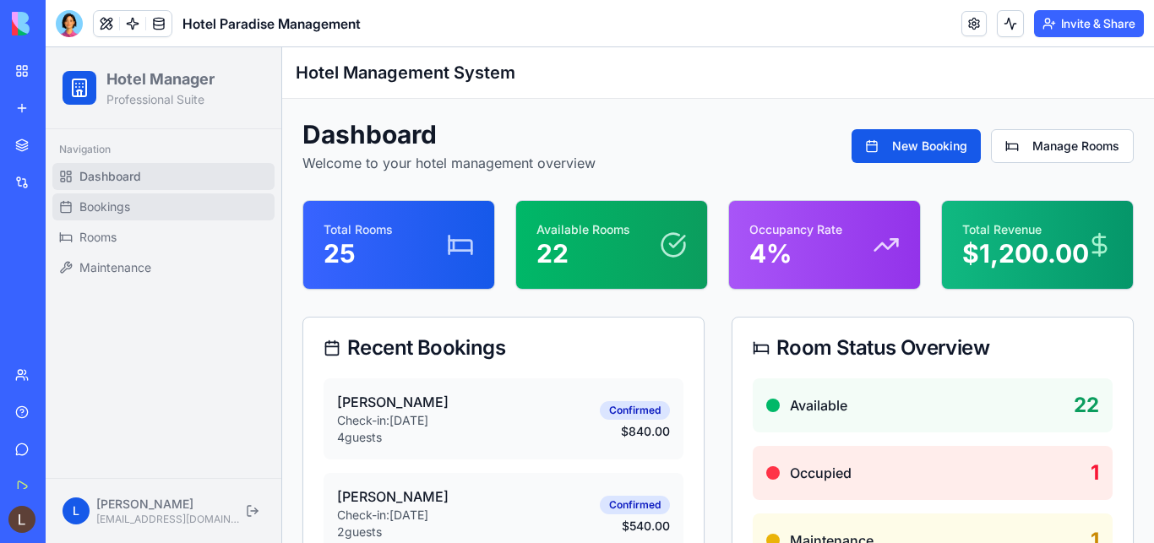
click at [75, 201] on link "Bookings" at bounding box center [163, 206] width 222 height 27
